Goal: Transaction & Acquisition: Obtain resource

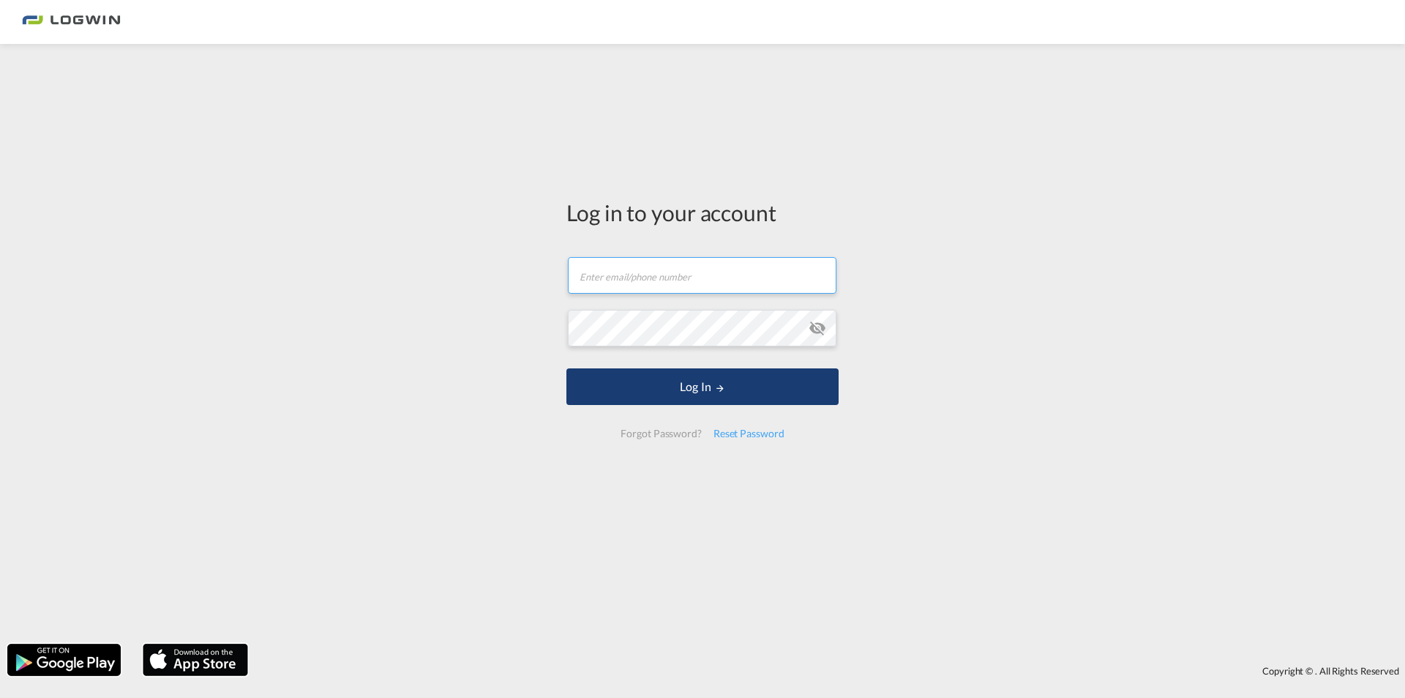
type input "[PERSON_NAME][EMAIL_ADDRESS][PERSON_NAME][DOMAIN_NAME]"
click at [759, 387] on button "Log In" at bounding box center [703, 386] width 272 height 37
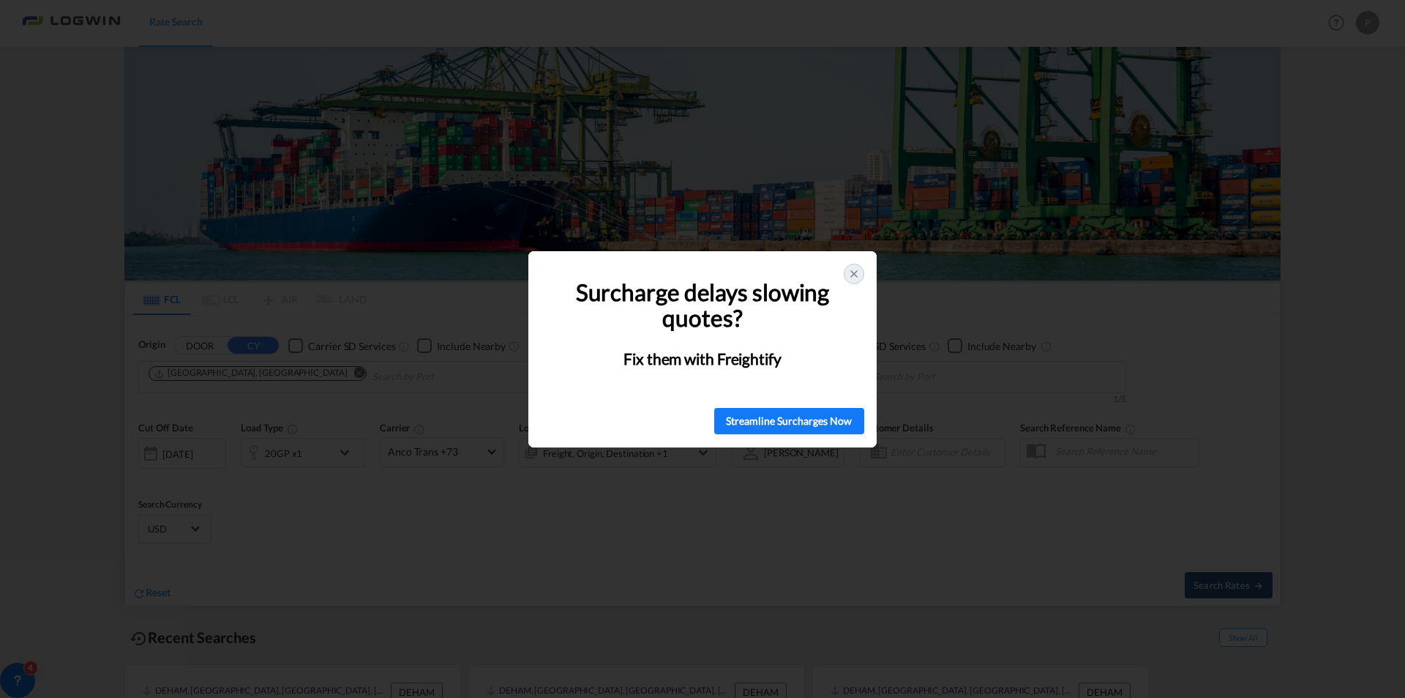
click at [856, 272] on icon at bounding box center [854, 274] width 6 height 6
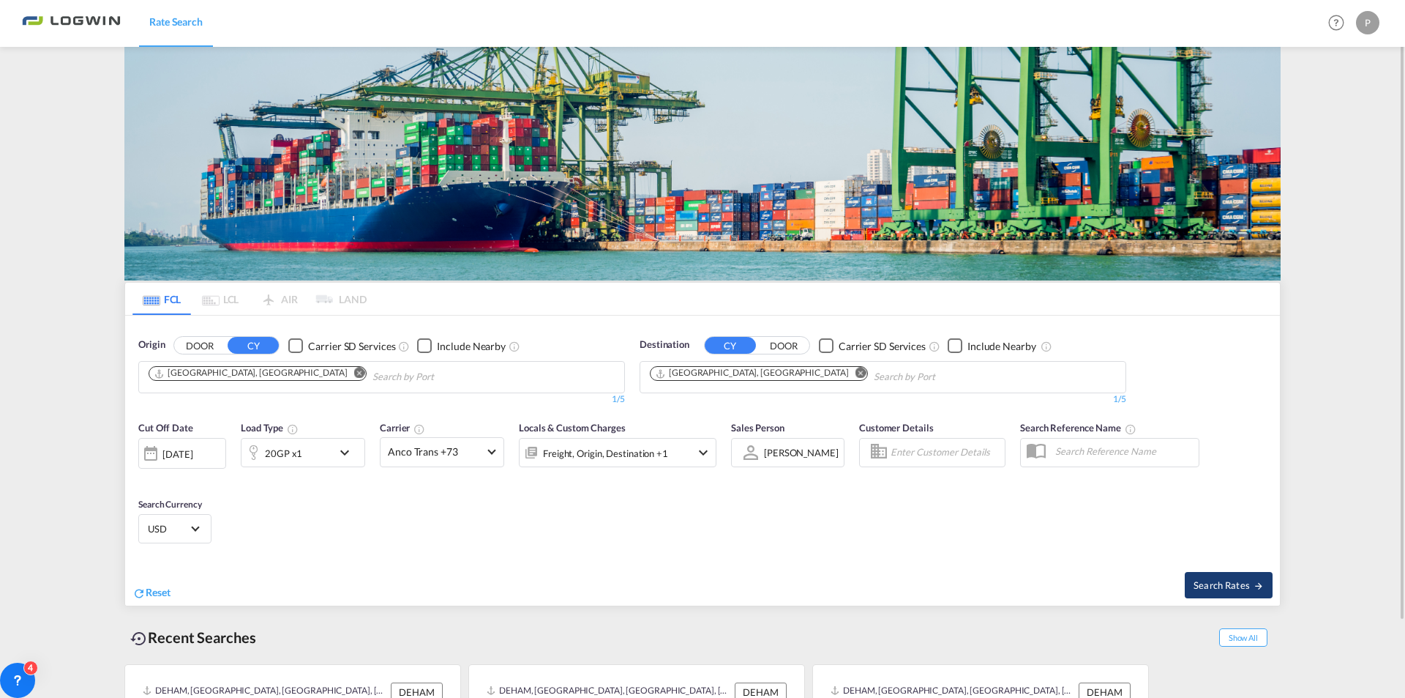
click at [1214, 572] on button "Search Rates" at bounding box center [1229, 585] width 88 height 26
type input "DEHAM to [GEOGRAPHIC_DATA] / [DATE]"
